Goal: Transaction & Acquisition: Purchase product/service

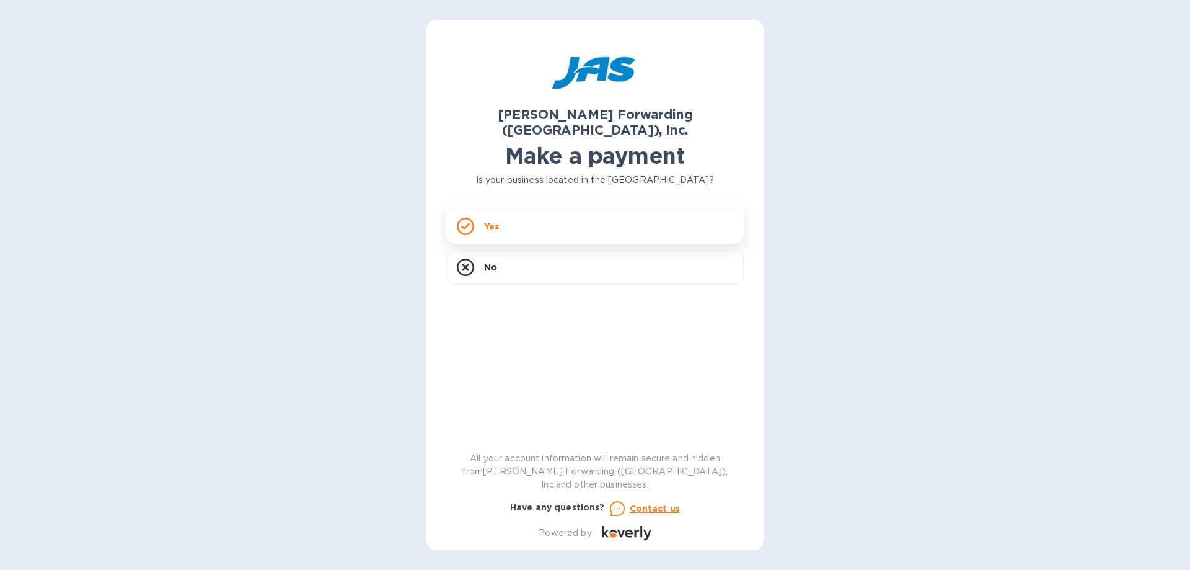
click at [487, 218] on div "Yes" at bounding box center [595, 226] width 298 height 35
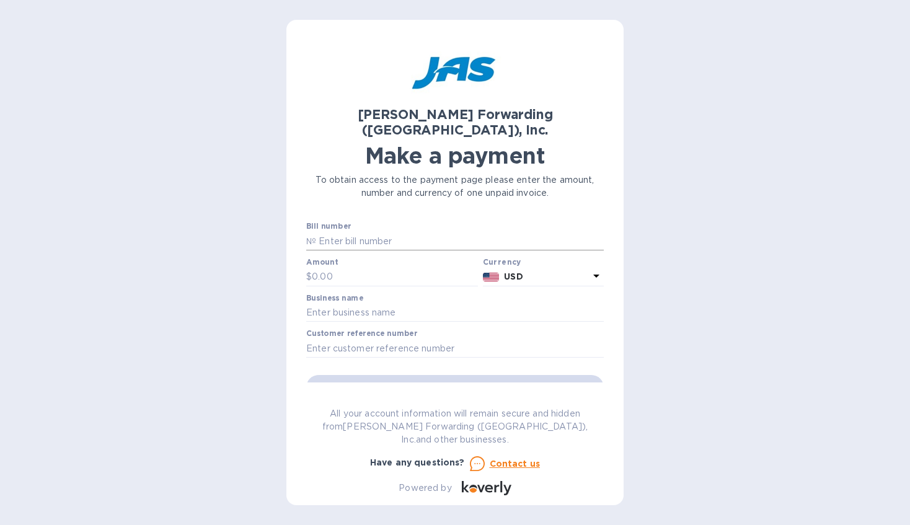
click at [359, 232] on input "text" at bounding box center [460, 241] width 288 height 19
click at [372, 232] on input "text" at bounding box center [460, 241] width 288 height 19
type input "503357553"
click at [339, 268] on input "text" at bounding box center [395, 277] width 166 height 19
type input "27,811.91"
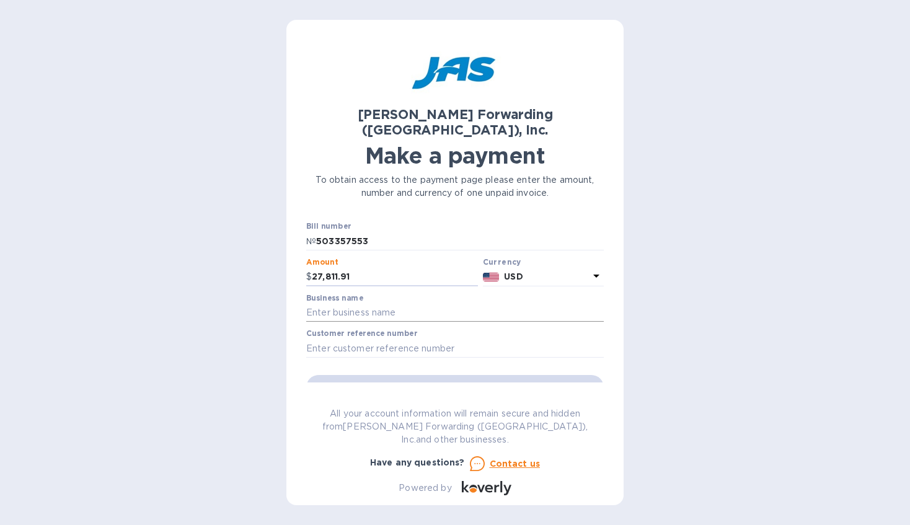
click at [381, 304] on input "text" at bounding box center [455, 313] width 298 height 19
type input "Blue Northern Builders Inc"
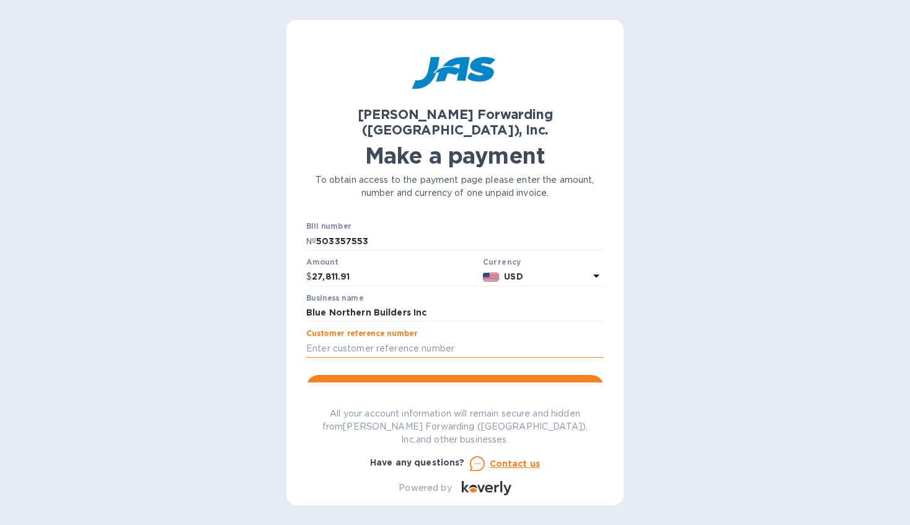
click at [343, 339] on input "text" at bounding box center [455, 348] width 298 height 19
click at [374, 339] on input "text" at bounding box center [455, 348] width 298 height 19
paste input "S508986997"
type input "S508986997"
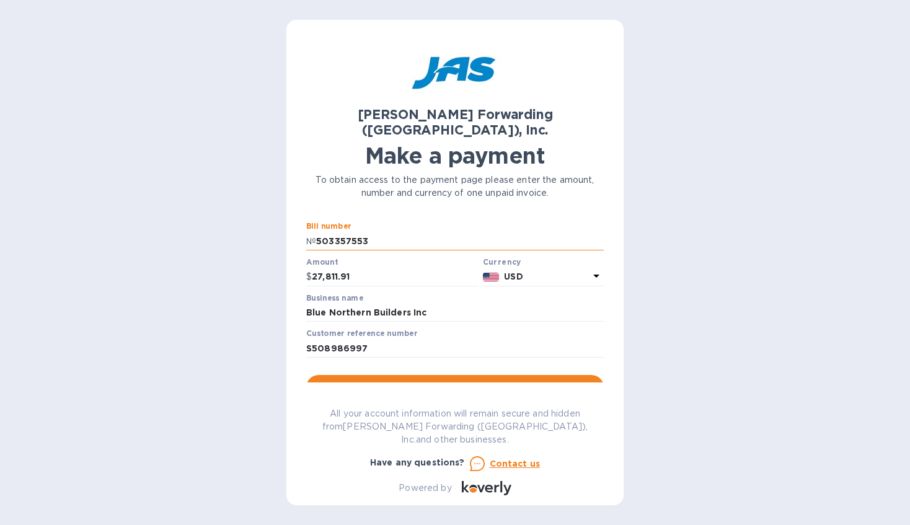
click at [319, 232] on input "503357553" at bounding box center [460, 241] width 288 height 19
type input "SFO503357553"
click at [456, 380] on span "Go to payment page" at bounding box center [455, 387] width 278 height 15
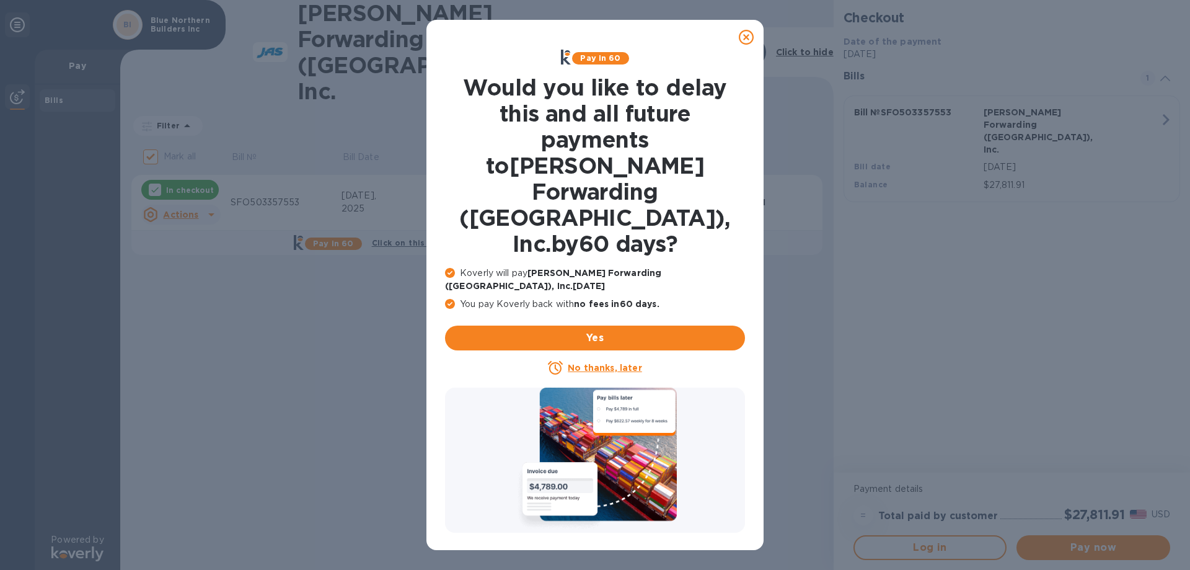
click at [596, 363] on u "No thanks, later" at bounding box center [605, 368] width 74 height 10
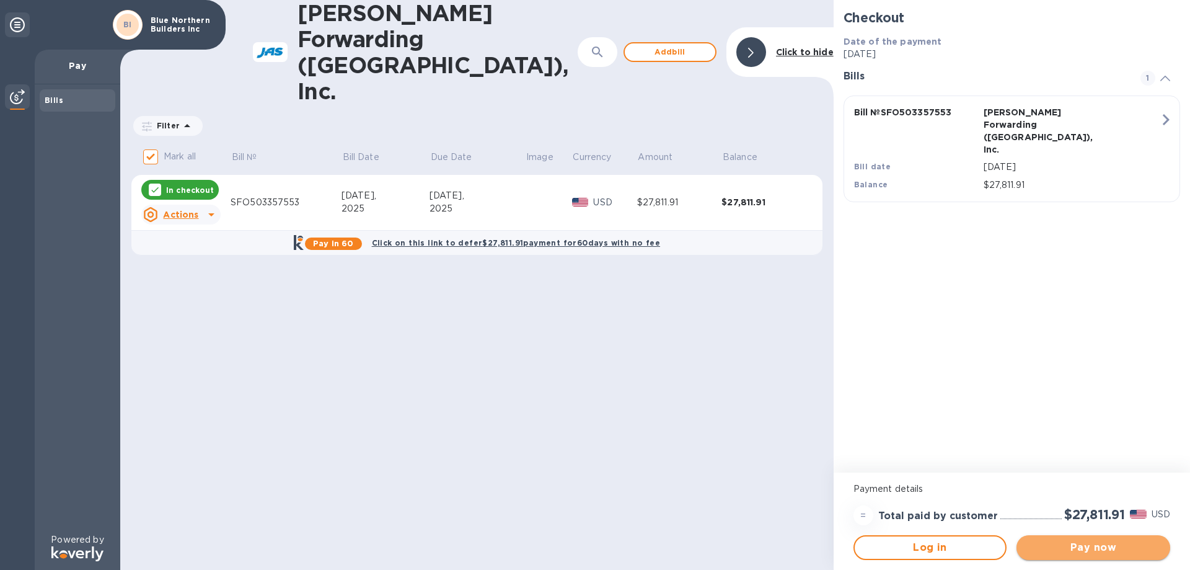
click at [1082, 549] on span "Pay now" at bounding box center [1094, 547] width 134 height 15
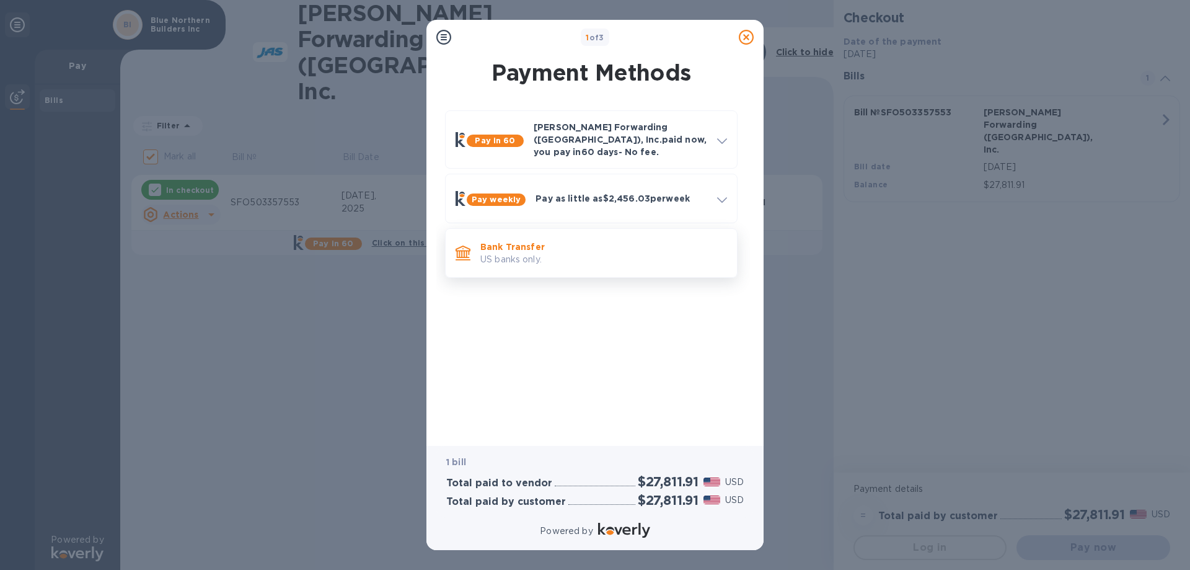
click at [493, 253] on p "US banks only." at bounding box center [603, 259] width 247 height 13
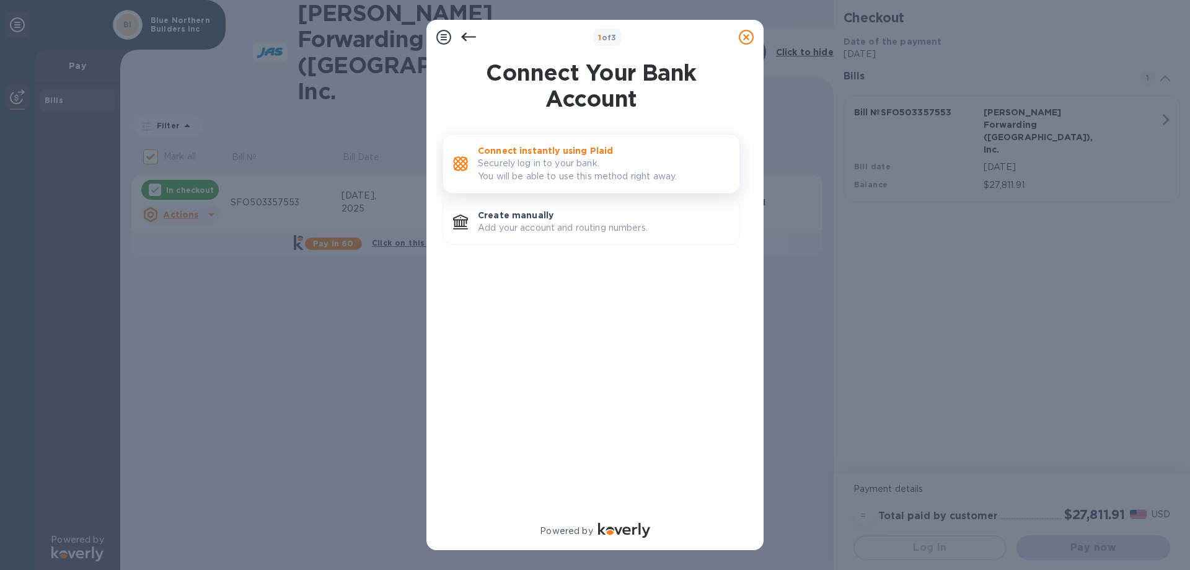
click at [563, 172] on p "Securely log in to your bank. You will be able to use this method right away." at bounding box center [604, 170] width 252 height 26
click at [519, 224] on p "Add your account and routing numbers." at bounding box center [604, 227] width 252 height 13
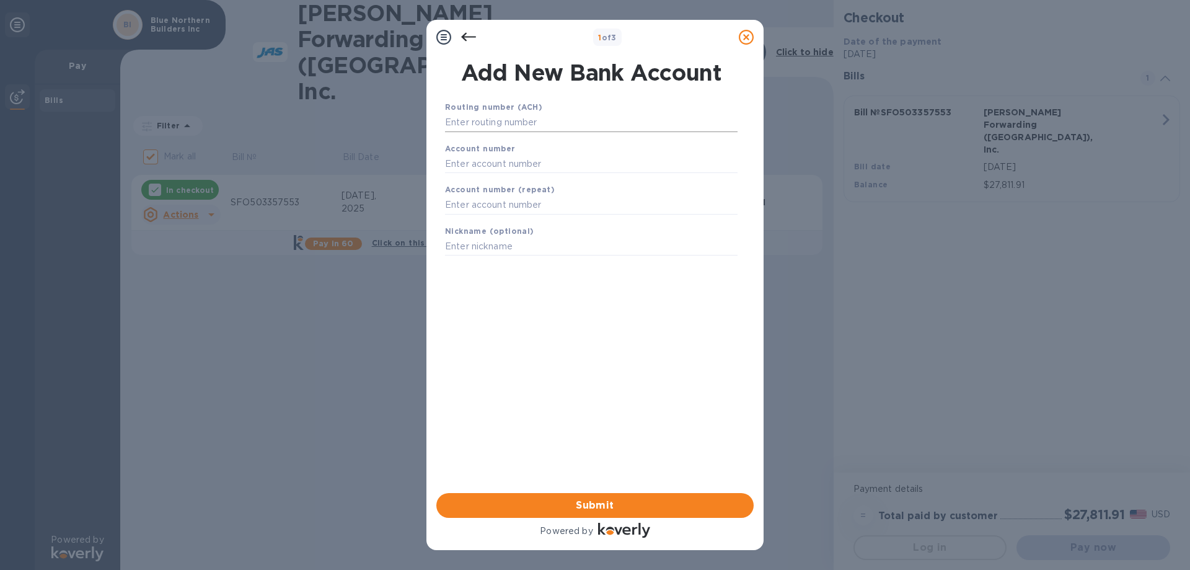
click at [501, 127] on input "text" at bounding box center [591, 122] width 293 height 19
click at [483, 124] on input "text" at bounding box center [591, 122] width 293 height 19
type input "121143037"
click at [472, 184] on input "text" at bounding box center [591, 179] width 293 height 19
type input "001213099"
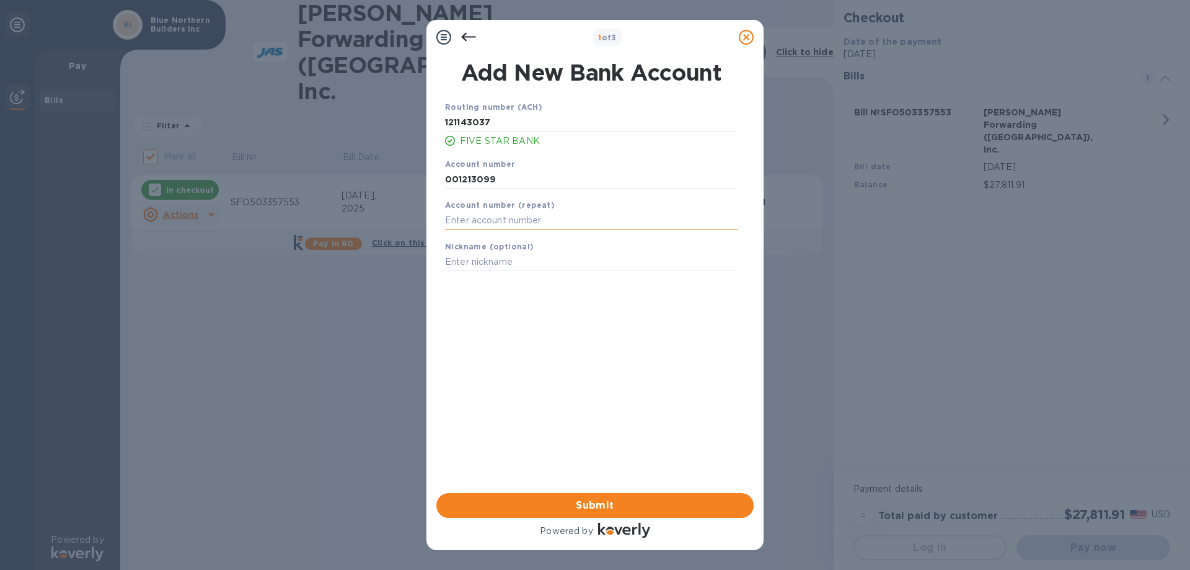
click at [482, 223] on input "text" at bounding box center [591, 220] width 293 height 19
type input "001213099"
click at [499, 264] on input "text" at bounding box center [591, 262] width 293 height 19
click at [516, 259] on input "text" at bounding box center [591, 262] width 293 height 19
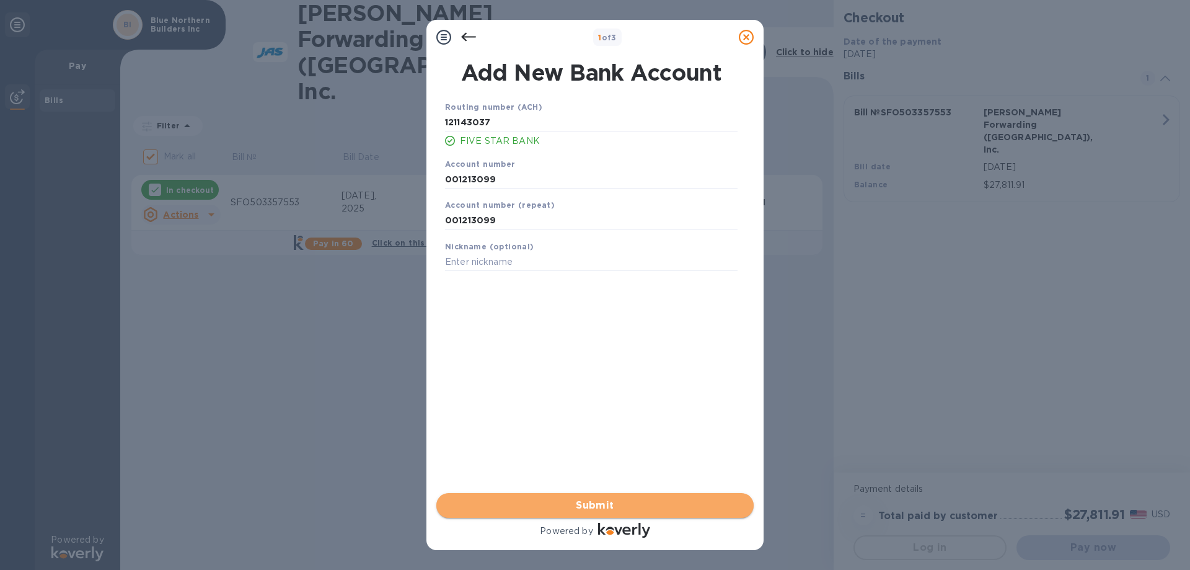
click at [593, 500] on span "Submit" at bounding box center [595, 505] width 298 height 15
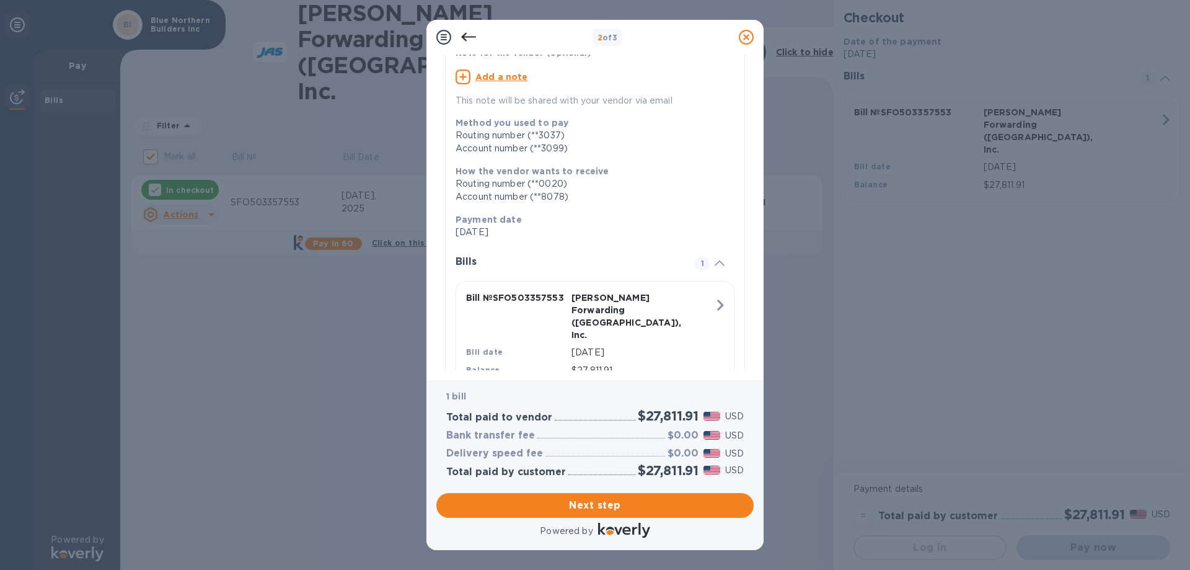
scroll to position [132, 0]
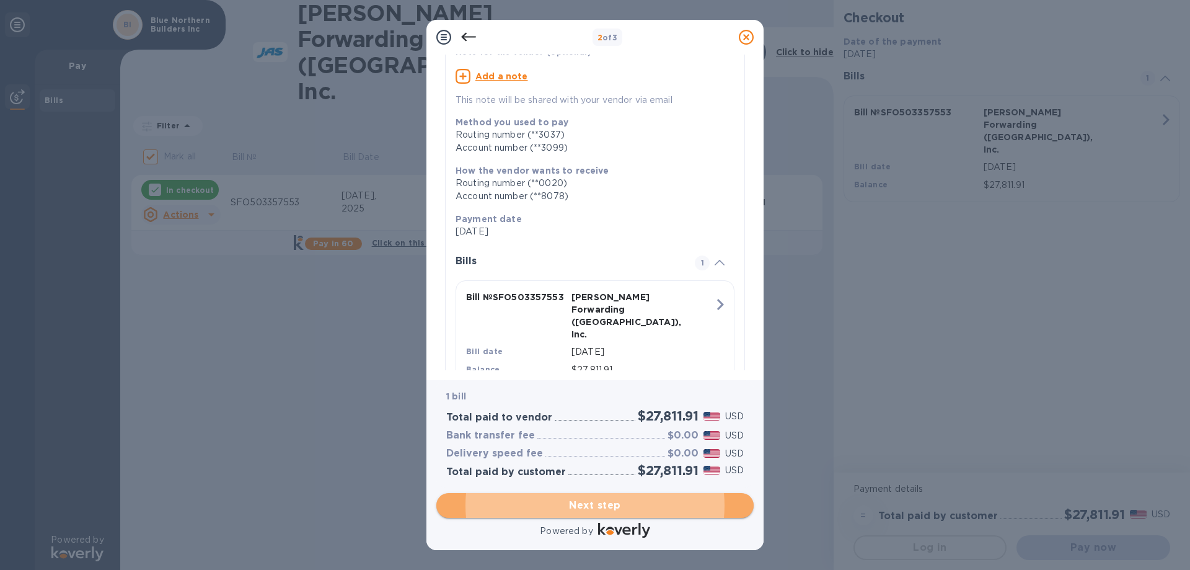
click at [603, 504] on span "Next step" at bounding box center [595, 505] width 298 height 15
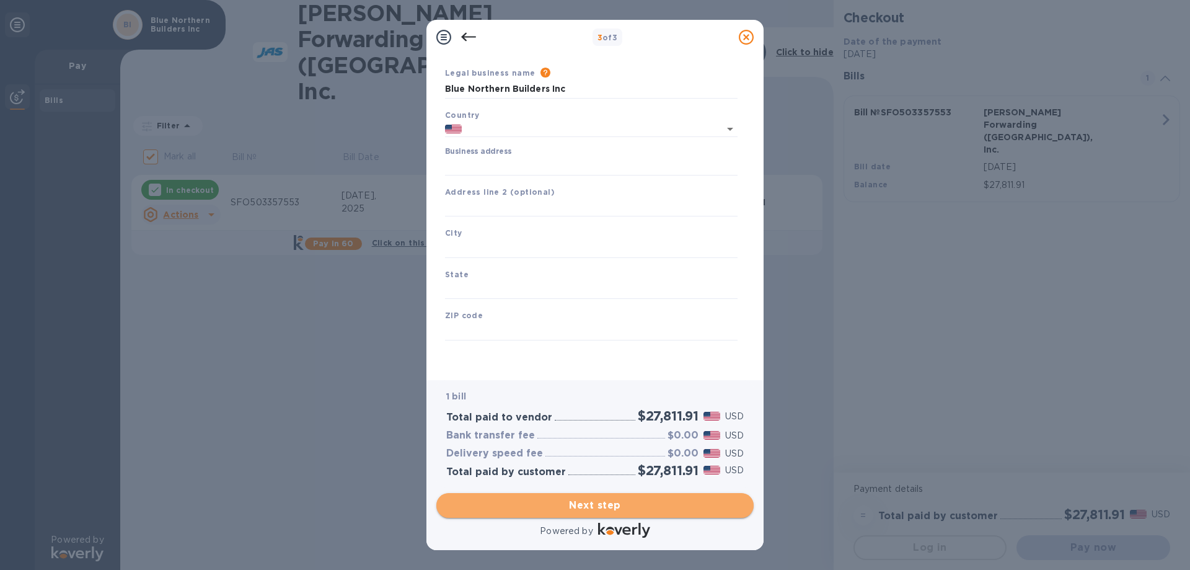
type input "[GEOGRAPHIC_DATA]"
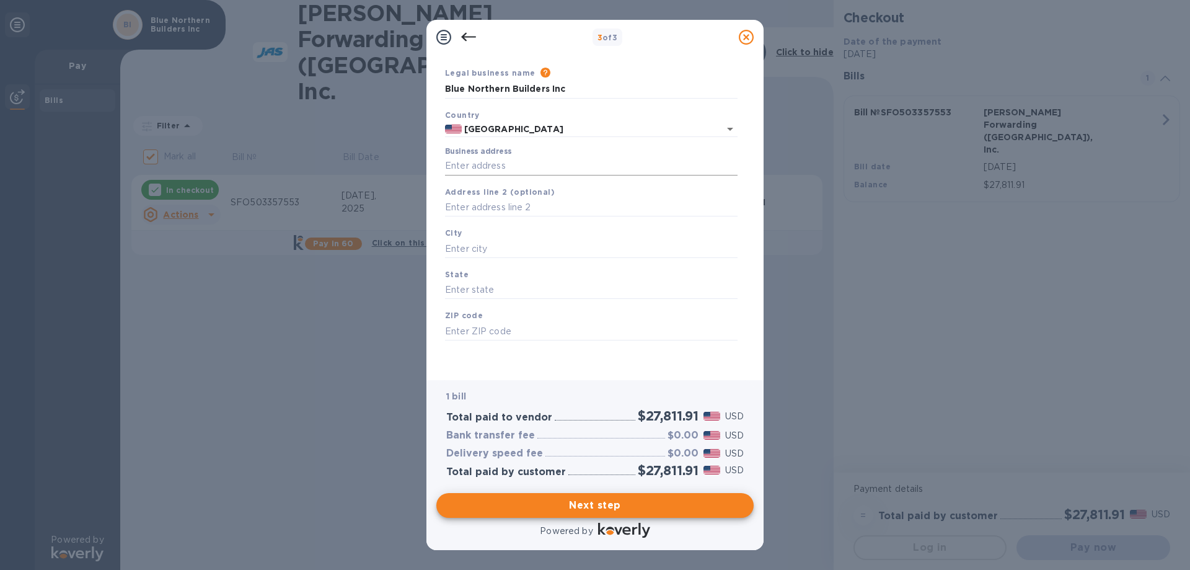
click at [499, 167] on input "Business address" at bounding box center [591, 166] width 293 height 19
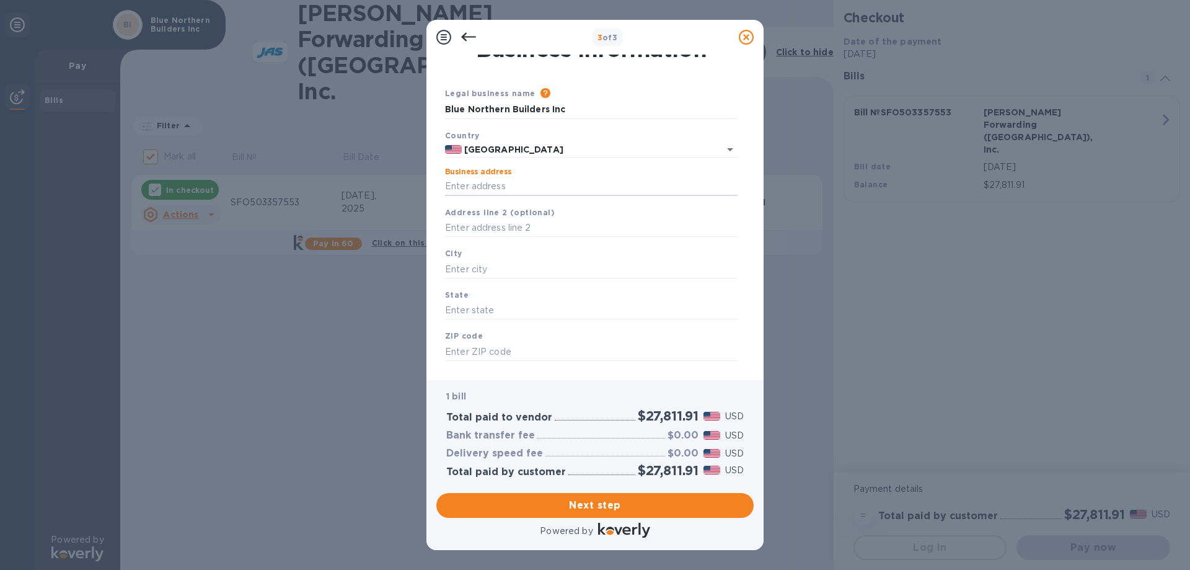
scroll to position [0, 0]
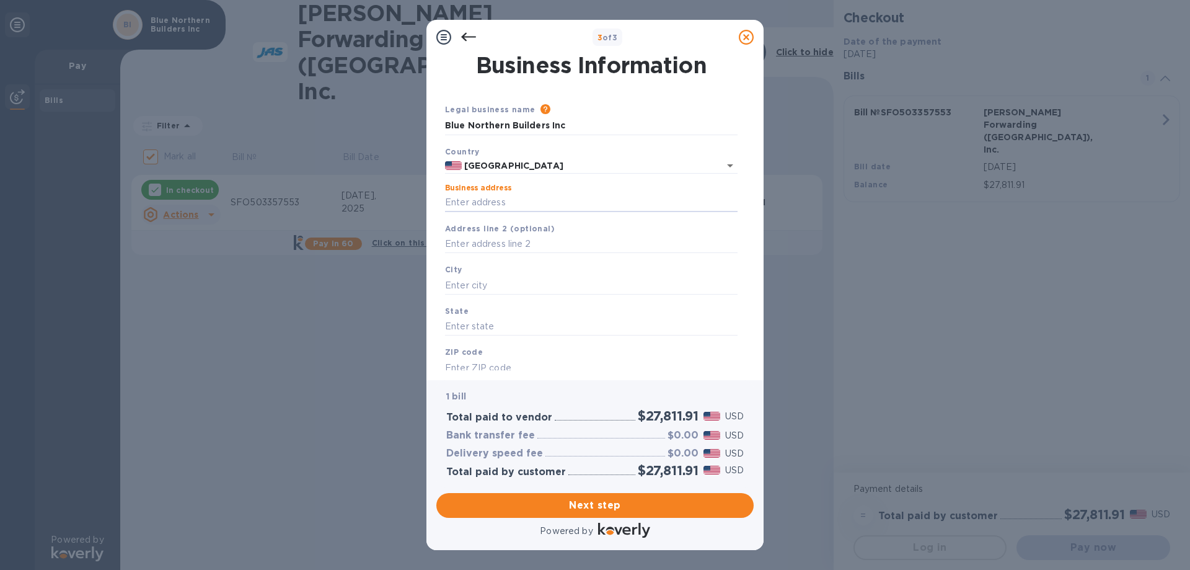
type input "[STREET_ADDRESS][PERSON_NAME]"
click at [489, 286] on input "text" at bounding box center [591, 285] width 293 height 19
click at [505, 242] on input "text" at bounding box center [591, 244] width 293 height 19
type input "ste 9"
click at [497, 287] on input "text" at bounding box center [591, 285] width 293 height 19
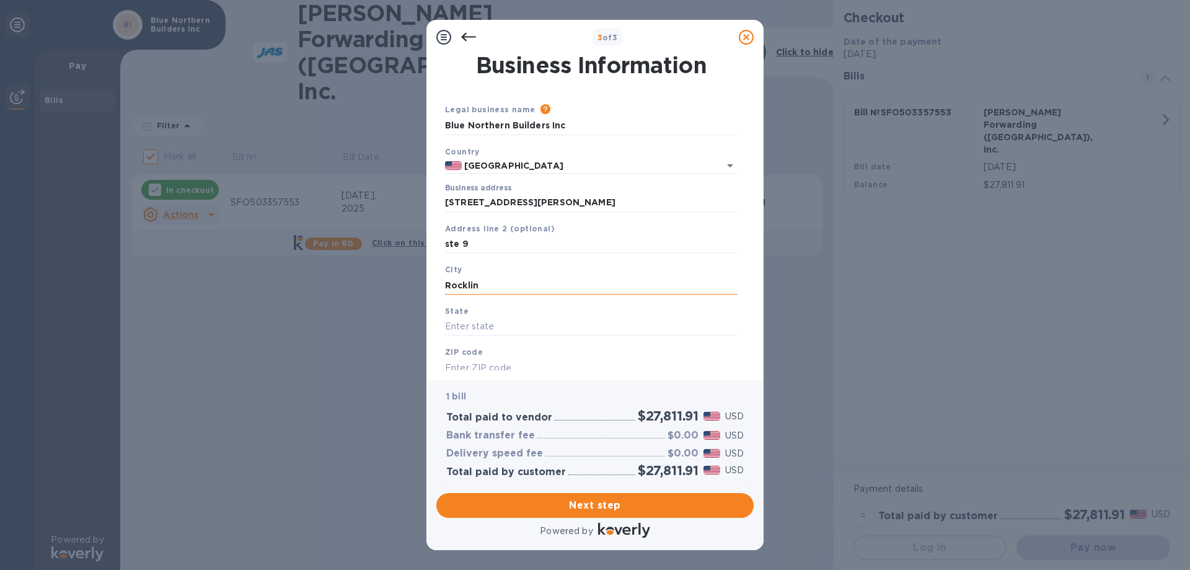
type input "Rocklin"
type input "CA"
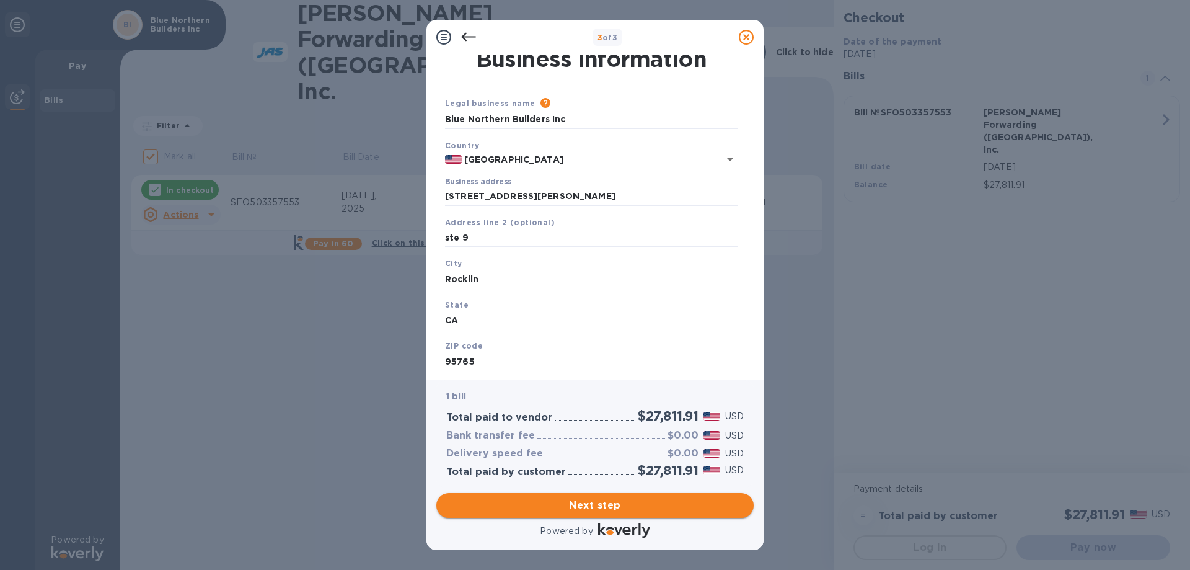
type input "95765"
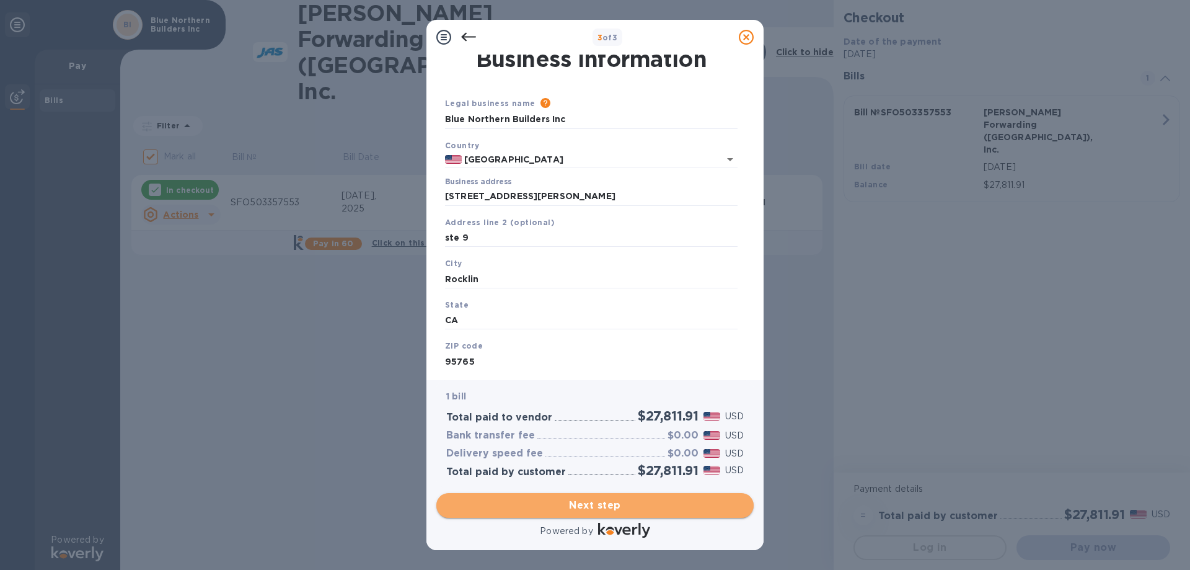
click at [611, 506] on span "Next step" at bounding box center [595, 505] width 298 height 15
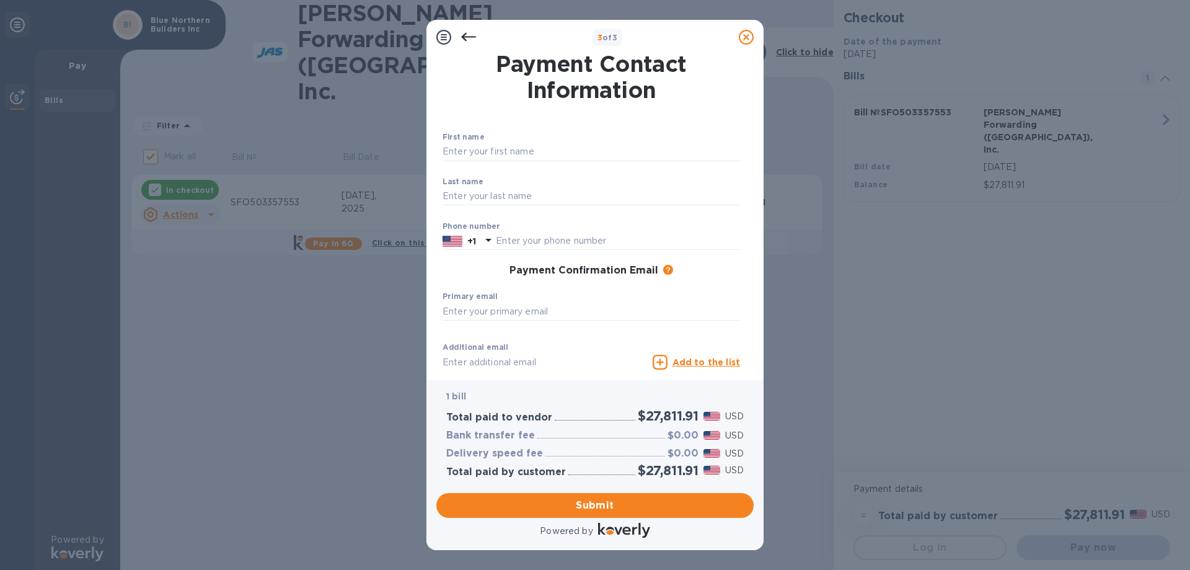
scroll to position [0, 0]
click at [510, 154] on input "text" at bounding box center [592, 153] width 298 height 19
type input "[PERSON_NAME]"
type input "9162182014"
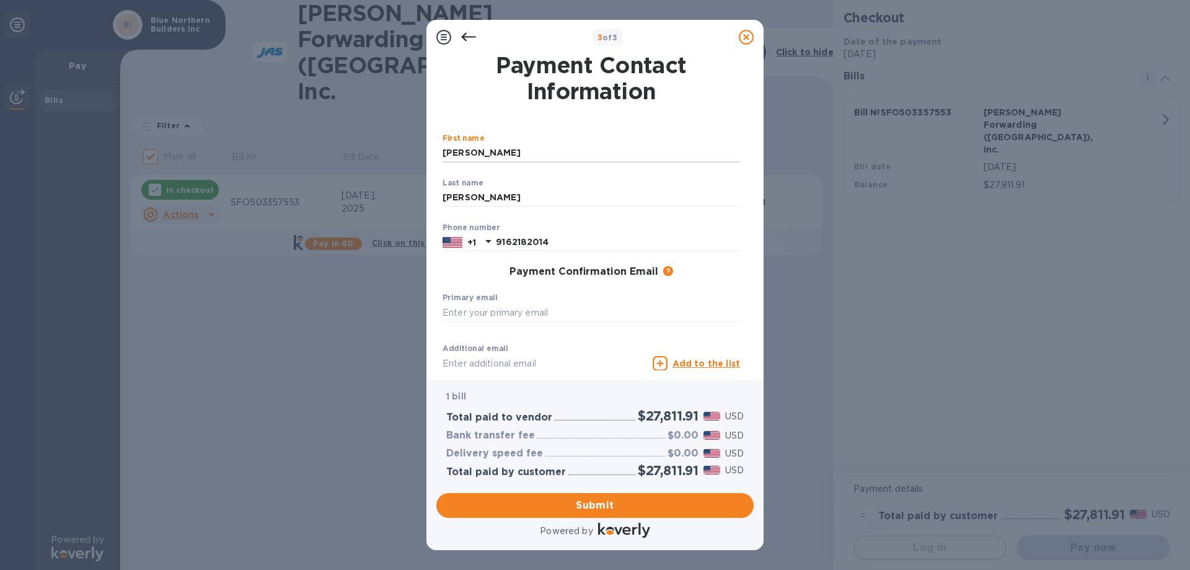
type input "[PERSON_NAME][EMAIL_ADDRESS][DOMAIN_NAME]"
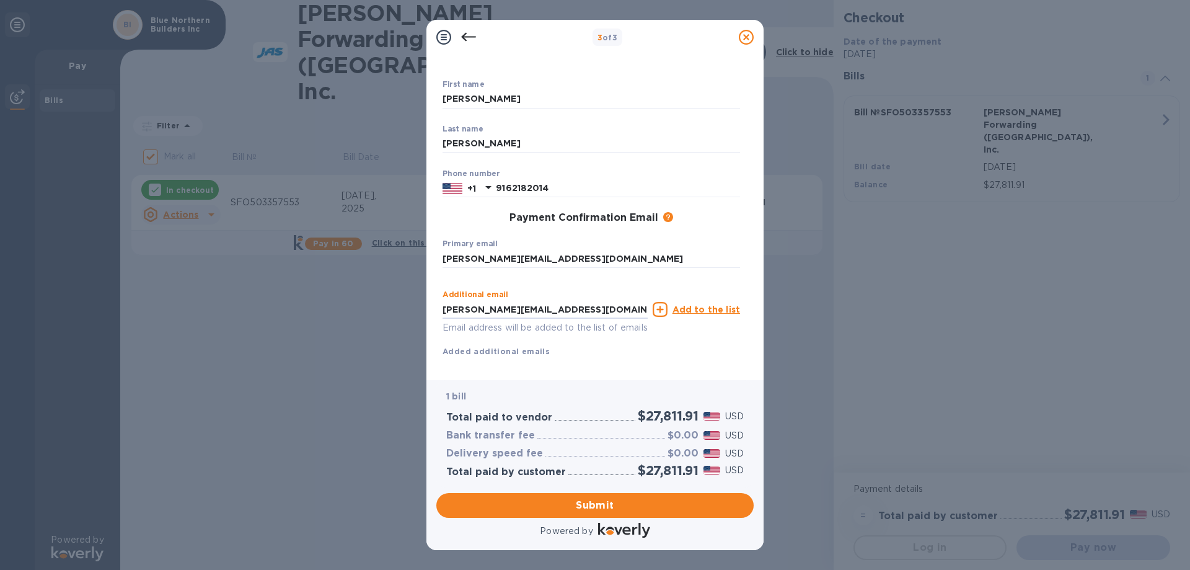
scroll to position [76, 0]
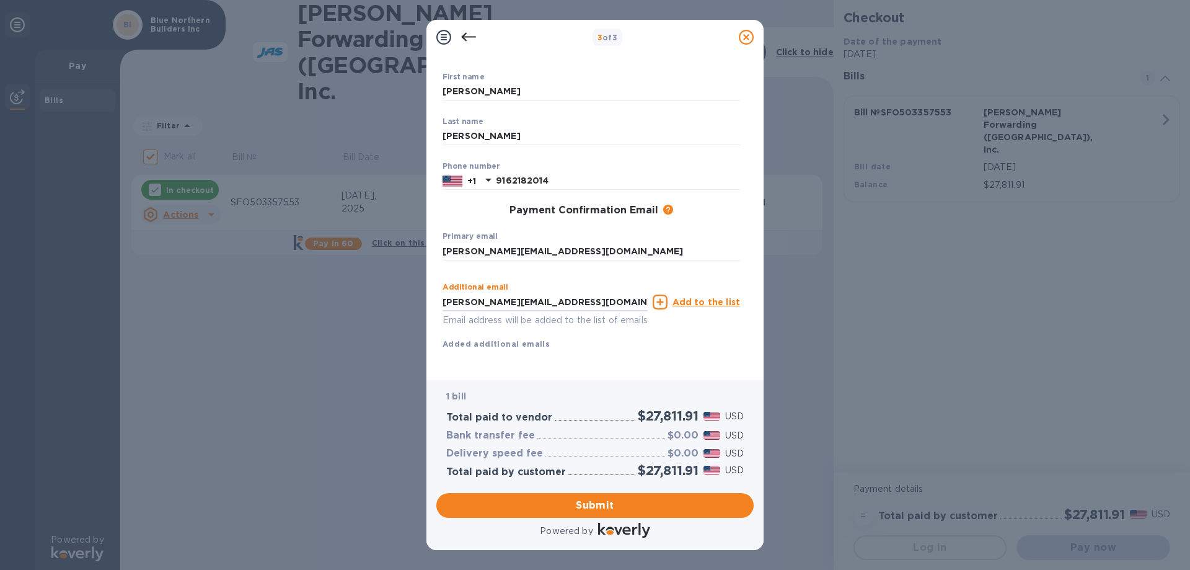
drag, startPoint x: 632, startPoint y: 363, endPoint x: 436, endPoint y: 330, distance: 197.9
click at [436, 333] on div "Payment Contact Information First name [PERSON_NAME] ​ Last name [PERSON_NAME] …" at bounding box center [594, 213] width 317 height 316
click at [588, 332] on div "Additional email Email address will be added to the list of emails Add to the l…" at bounding box center [592, 313] width 298 height 74
click at [550, 333] on div "Additional email Email address will be added to the list of emails Add to the l…" at bounding box center [592, 313] width 298 height 74
click at [559, 329] on div "Additional email Email address will be added to the list of emails Add to the l…" at bounding box center [592, 313] width 298 height 74
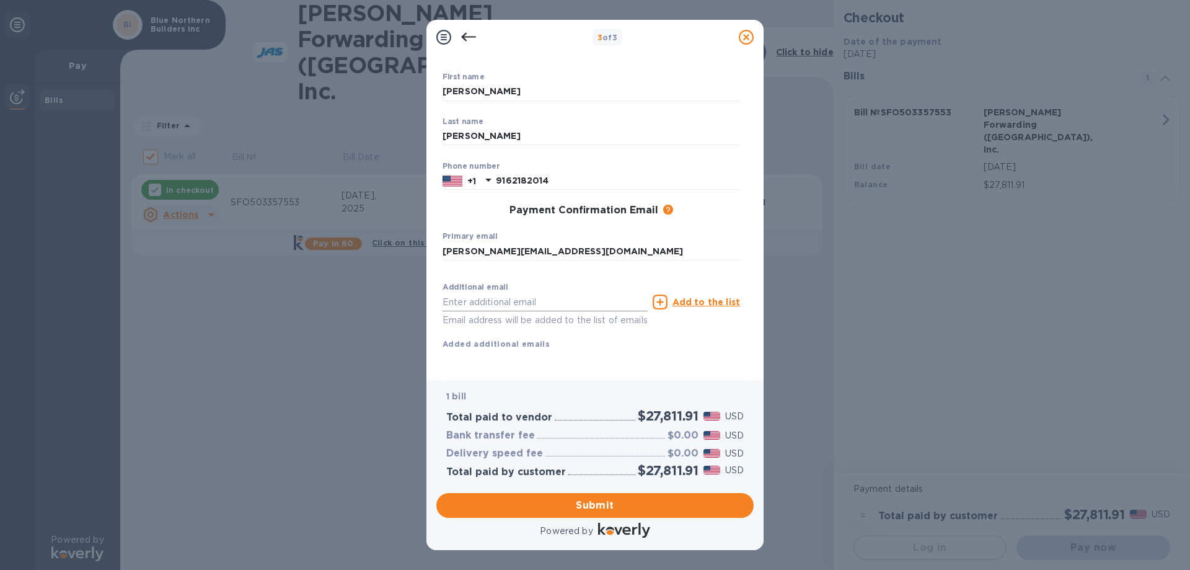
click at [490, 293] on input "text" at bounding box center [545, 302] width 205 height 19
type input "[EMAIL_ADDRESS][DOMAIN_NAME]"
click at [632, 503] on span "Submit" at bounding box center [595, 505] width 298 height 15
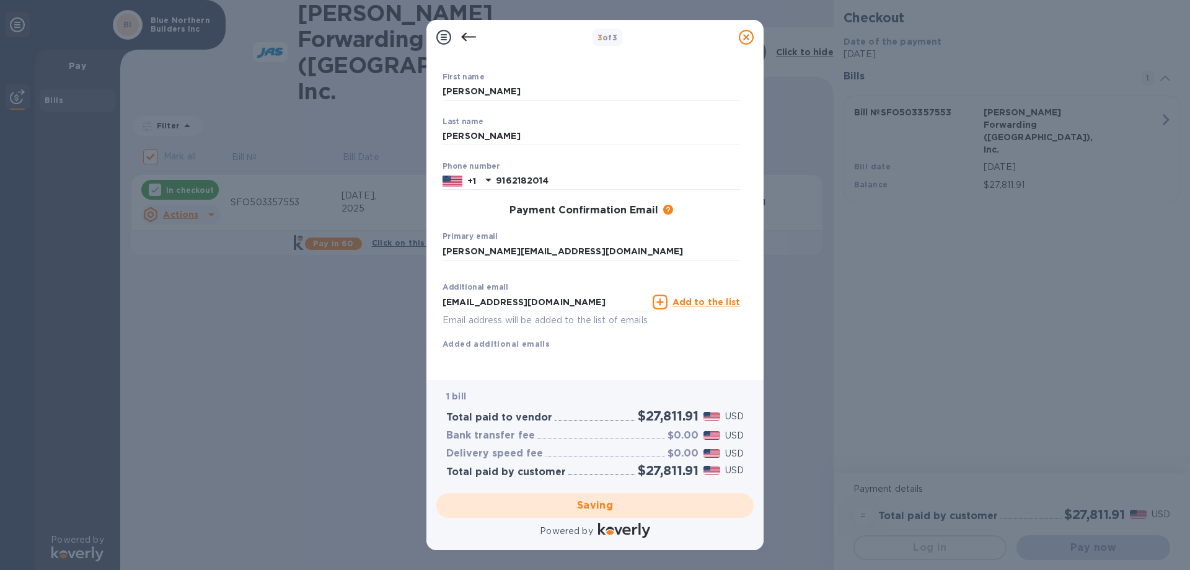
checkbox input "false"
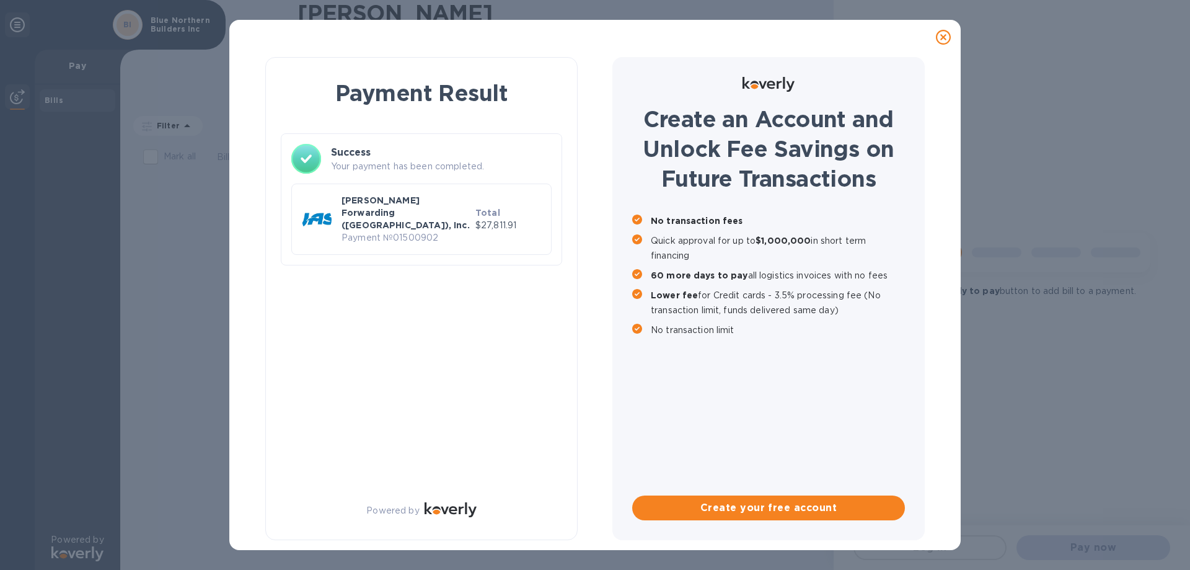
scroll to position [0, 0]
